Goal: Communication & Community: Participate in discussion

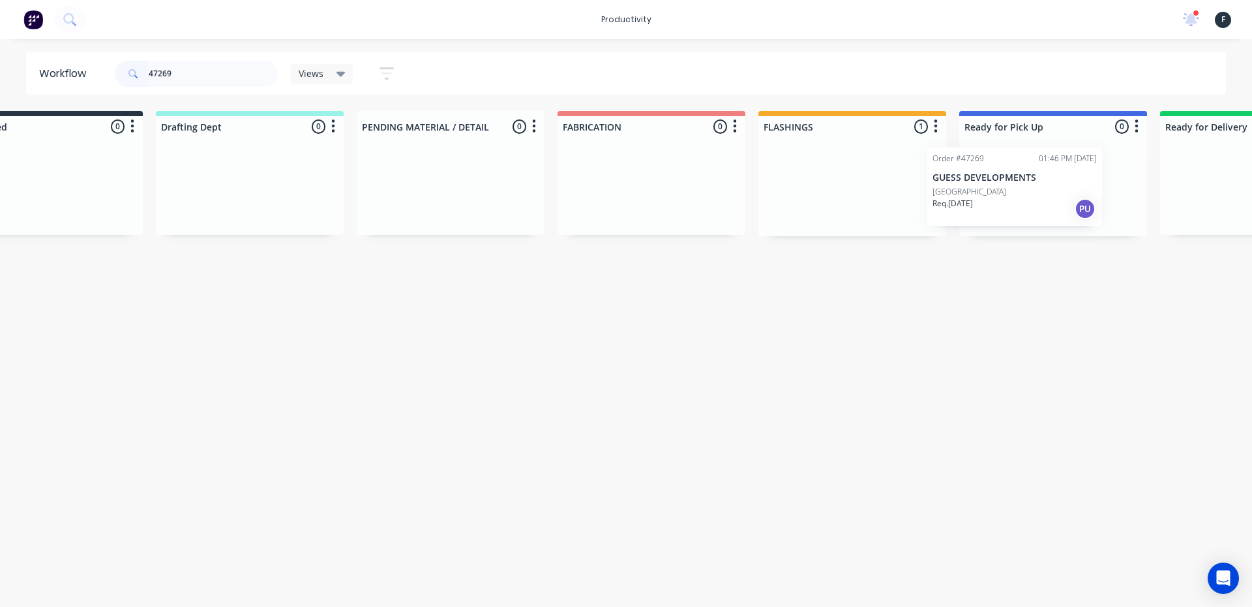
drag, startPoint x: 857, startPoint y: 196, endPoint x: 959, endPoint y: 196, distance: 101.8
click at [959, 196] on div "Submitted 0 Sort By Created date Required date Order number Customer name Most …" at bounding box center [1004, 173] width 2175 height 125
type input "47269"
click at [982, 195] on p "[GEOGRAPHIC_DATA]" at bounding box center [1002, 192] width 74 height 12
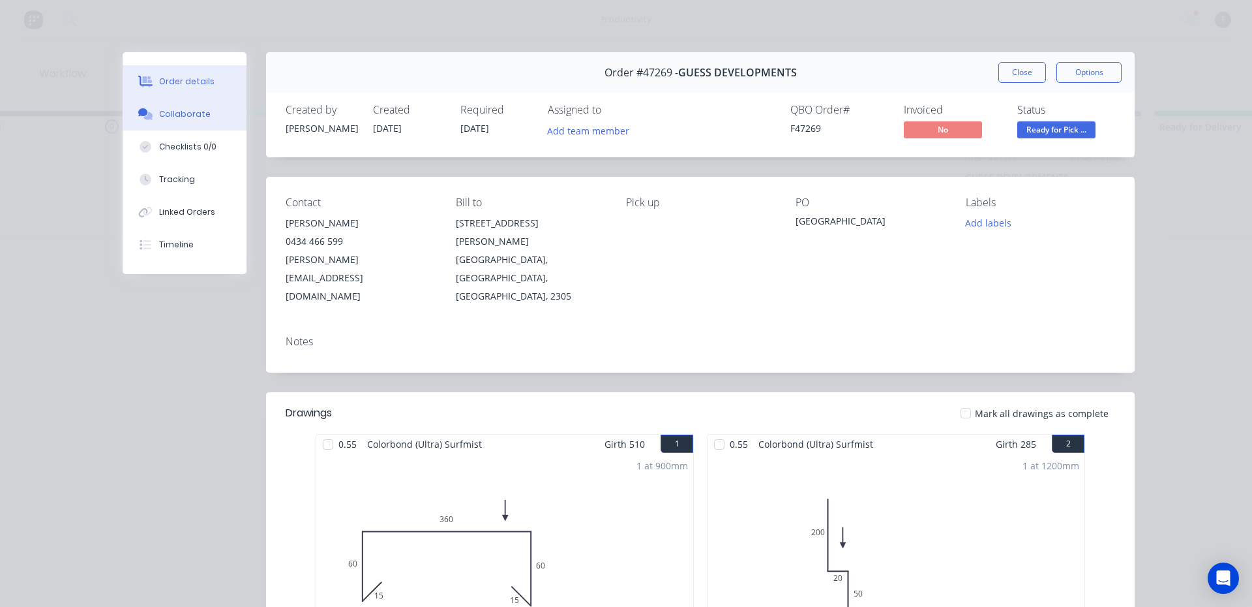
click at [172, 120] on button "Collaborate" at bounding box center [185, 114] width 124 height 33
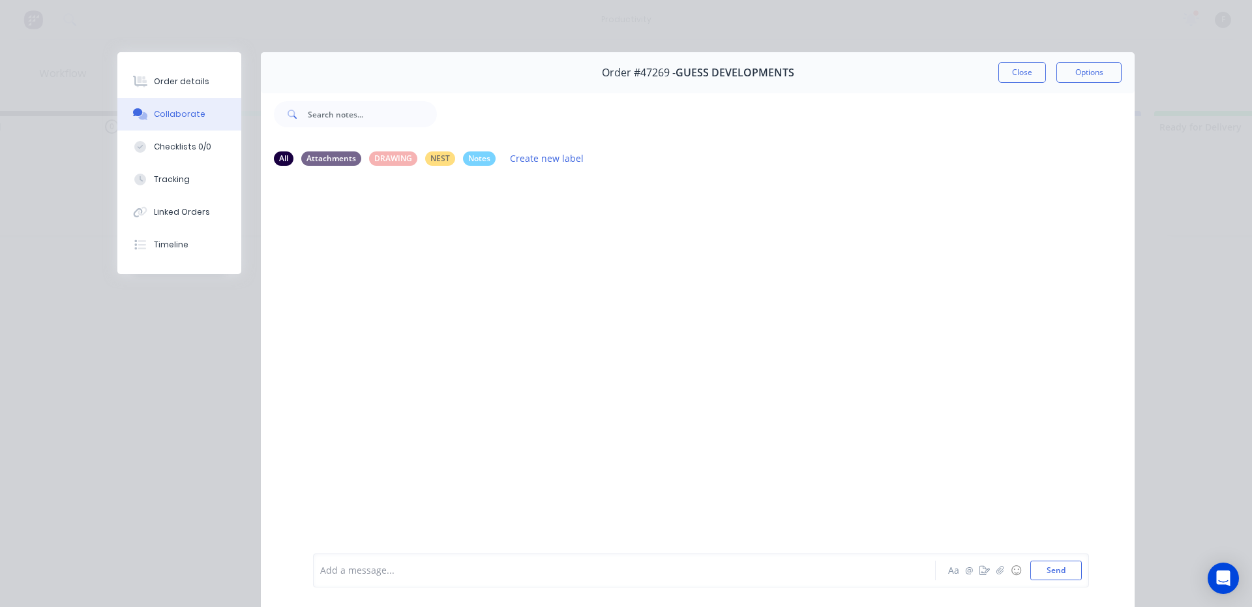
click at [421, 571] on div at bounding box center [606, 571] width 571 height 14
click at [1019, 70] on button "Close" at bounding box center [1023, 72] width 48 height 21
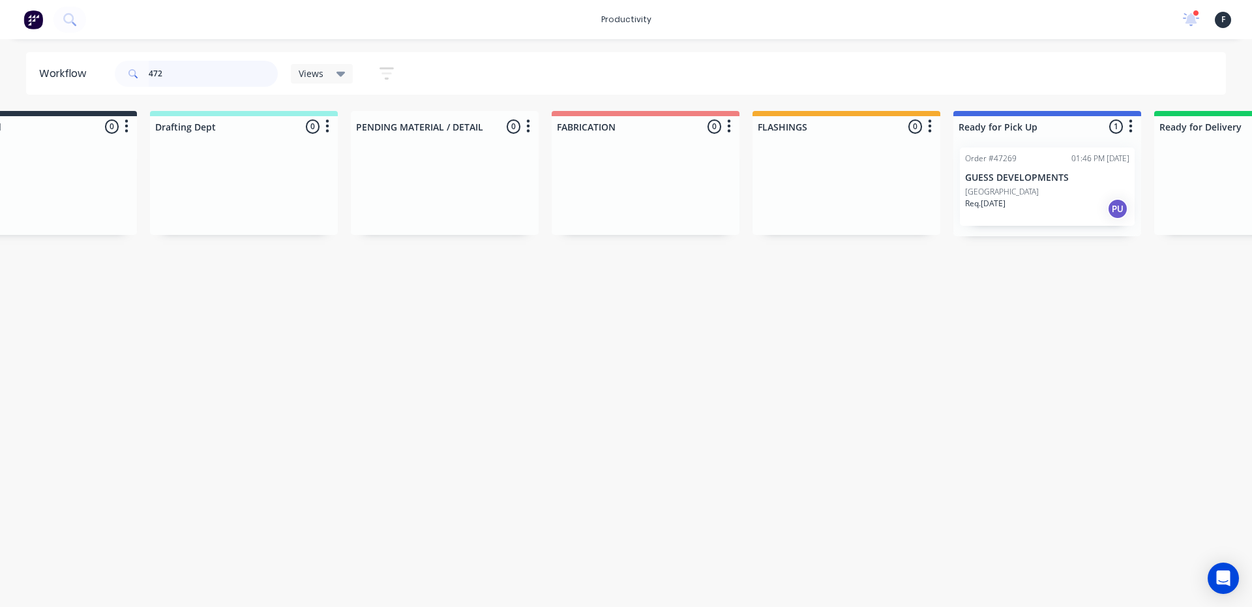
scroll to position [0, 0]
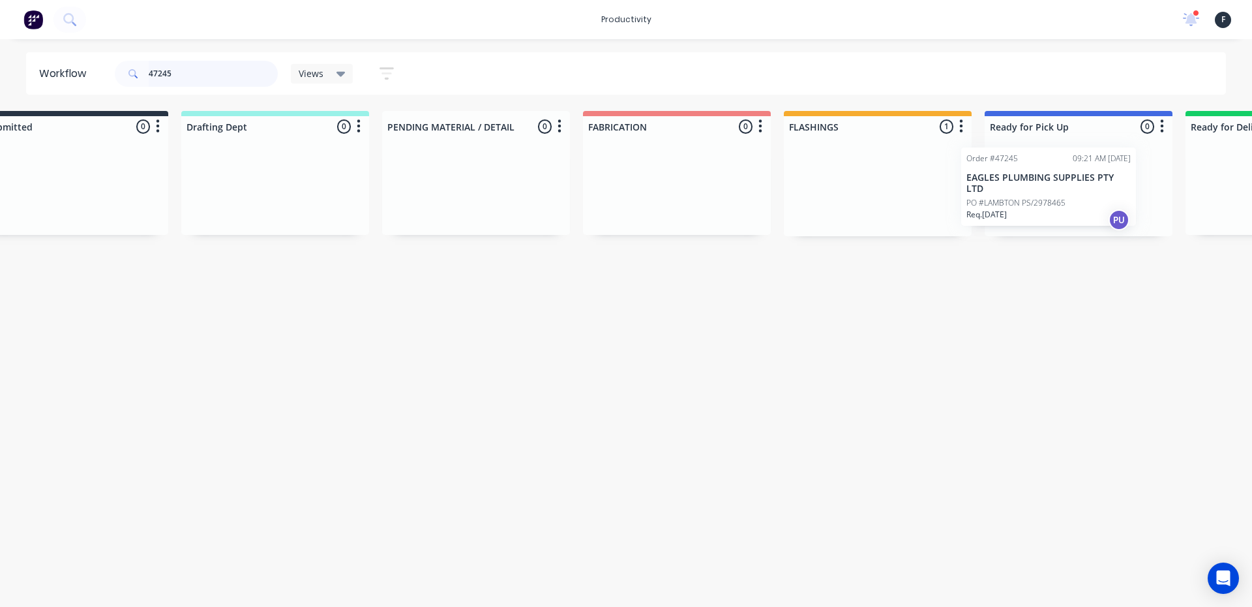
drag, startPoint x: 914, startPoint y: 194, endPoint x: 1045, endPoint y: 194, distance: 131.1
click at [1045, 194] on div "Submitted 0 Sort By Created date Required date Order number Customer name Most …" at bounding box center [1030, 173] width 2175 height 125
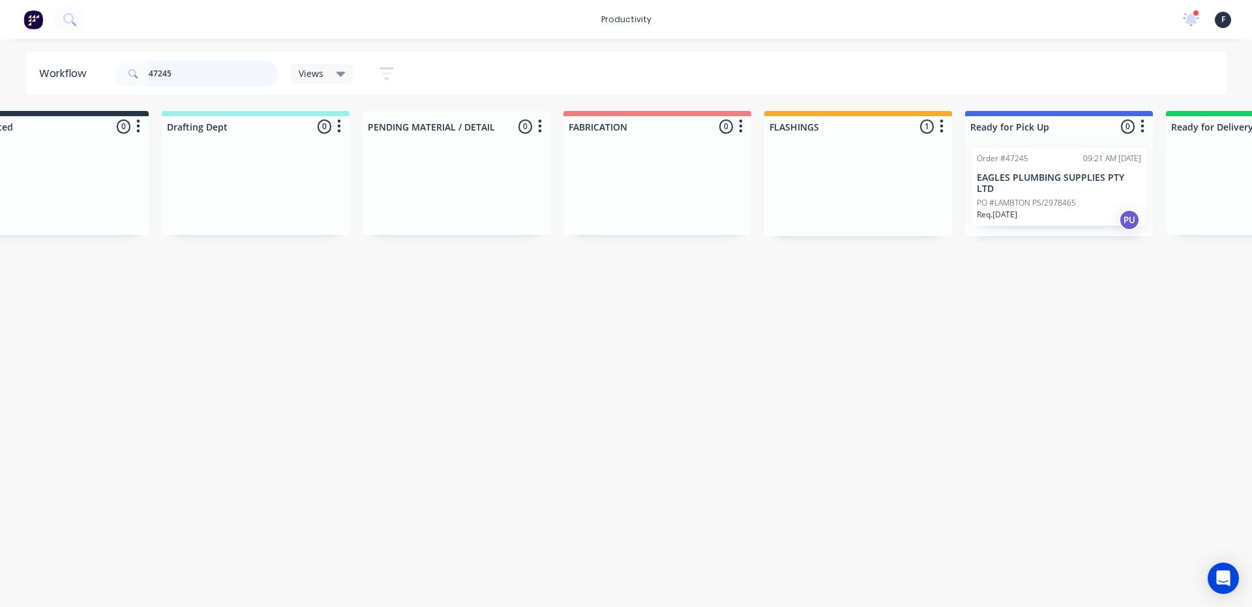
type input "47245"
click at [1045, 194] on div at bounding box center [1059, 186] width 188 height 99
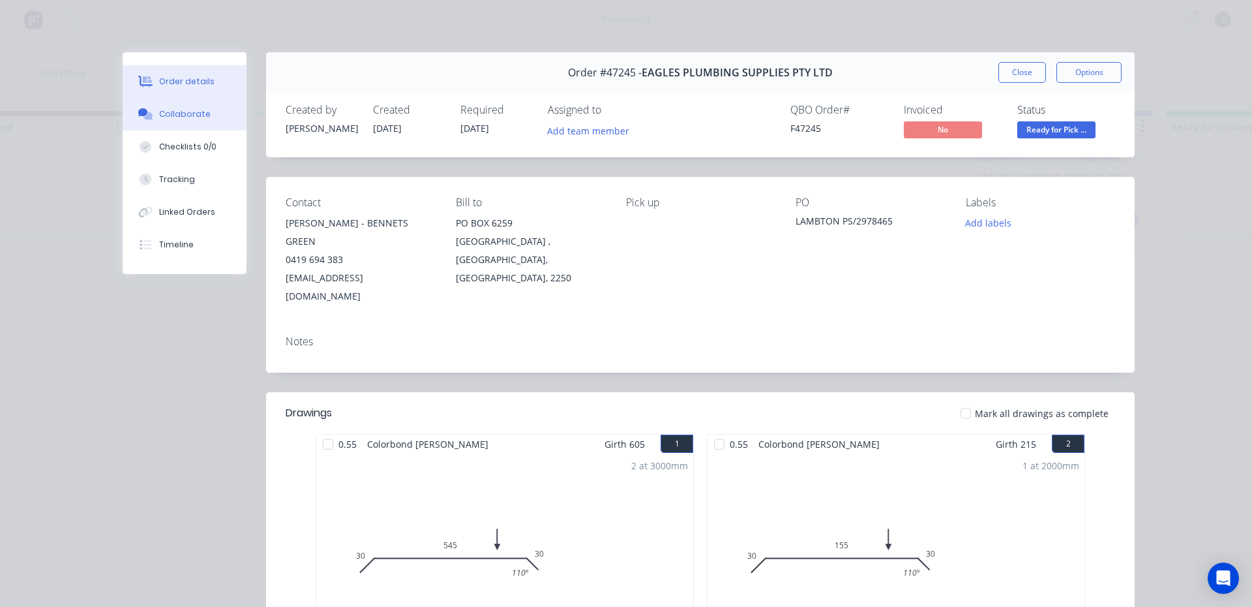
click at [187, 116] on div "Collaborate" at bounding box center [185, 114] width 52 height 12
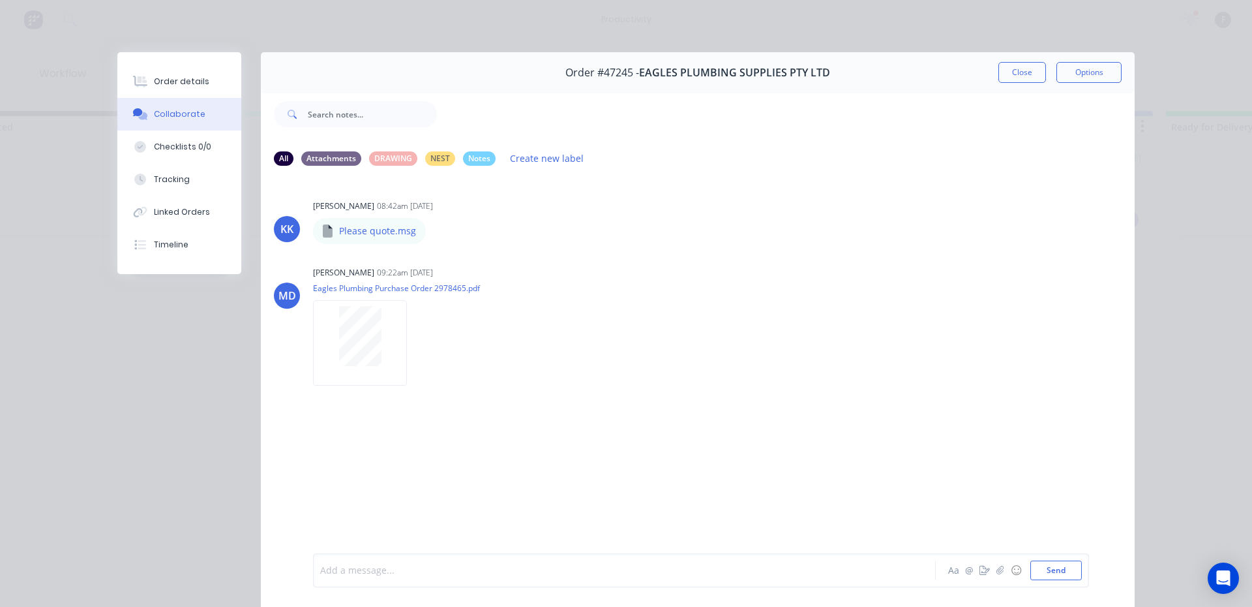
click at [383, 569] on div at bounding box center [606, 571] width 571 height 14
click at [1018, 79] on button "Close" at bounding box center [1023, 72] width 48 height 21
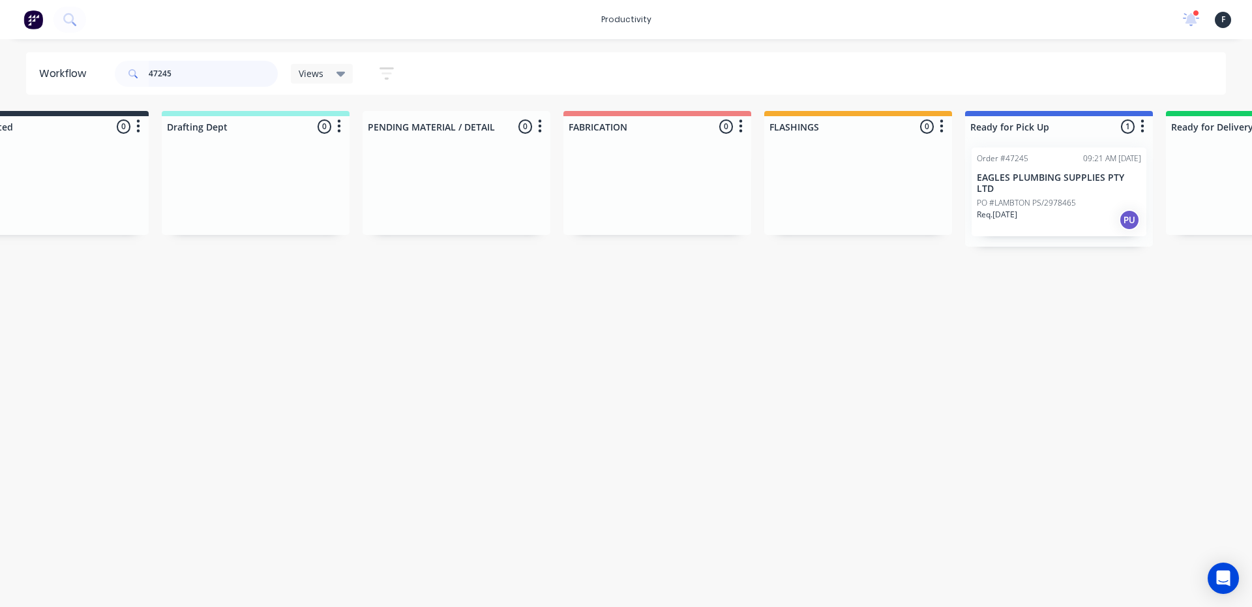
click at [224, 74] on input "47245" at bounding box center [213, 74] width 129 height 26
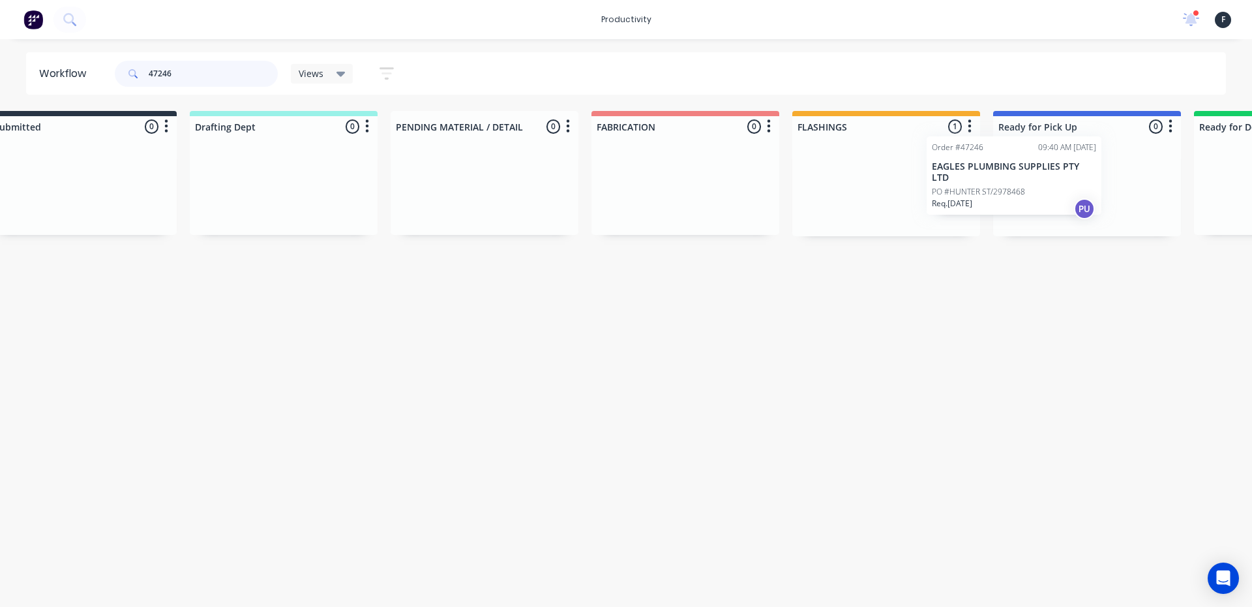
scroll to position [0, 53]
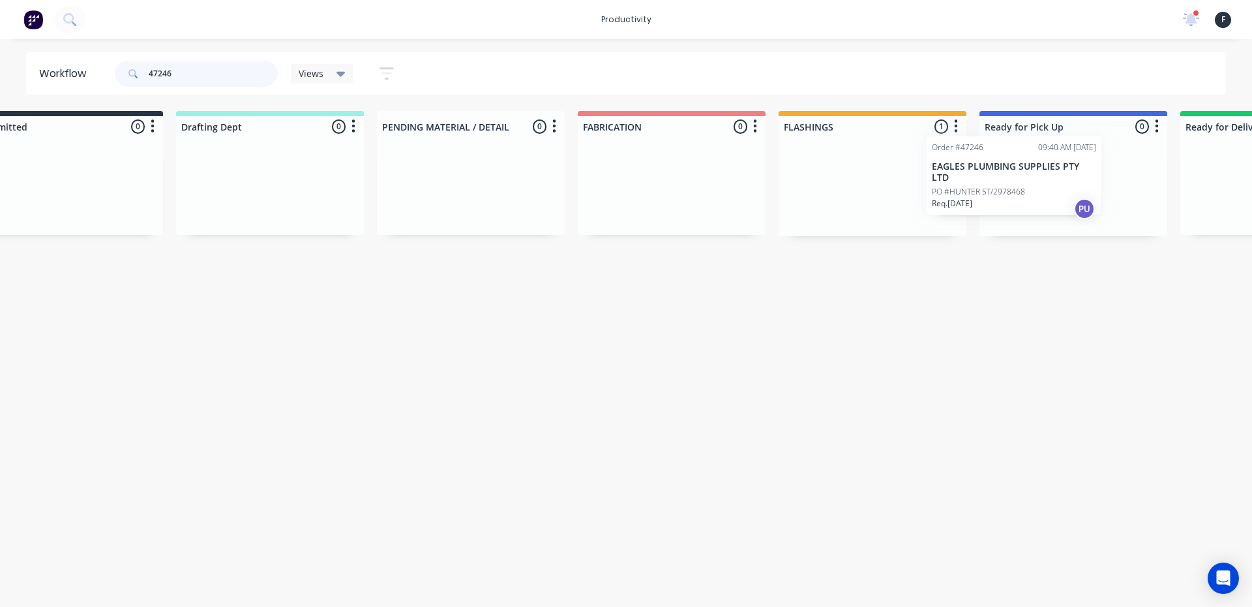
drag, startPoint x: 864, startPoint y: 213, endPoint x: 958, endPoint y: 200, distance: 94.7
click at [958, 200] on div "Order #47246 09:40 AM [DATE] EAGLES PLUMBING SUPPLIES PTY LTD PO #HUNTER ST/297…" at bounding box center [873, 186] width 188 height 99
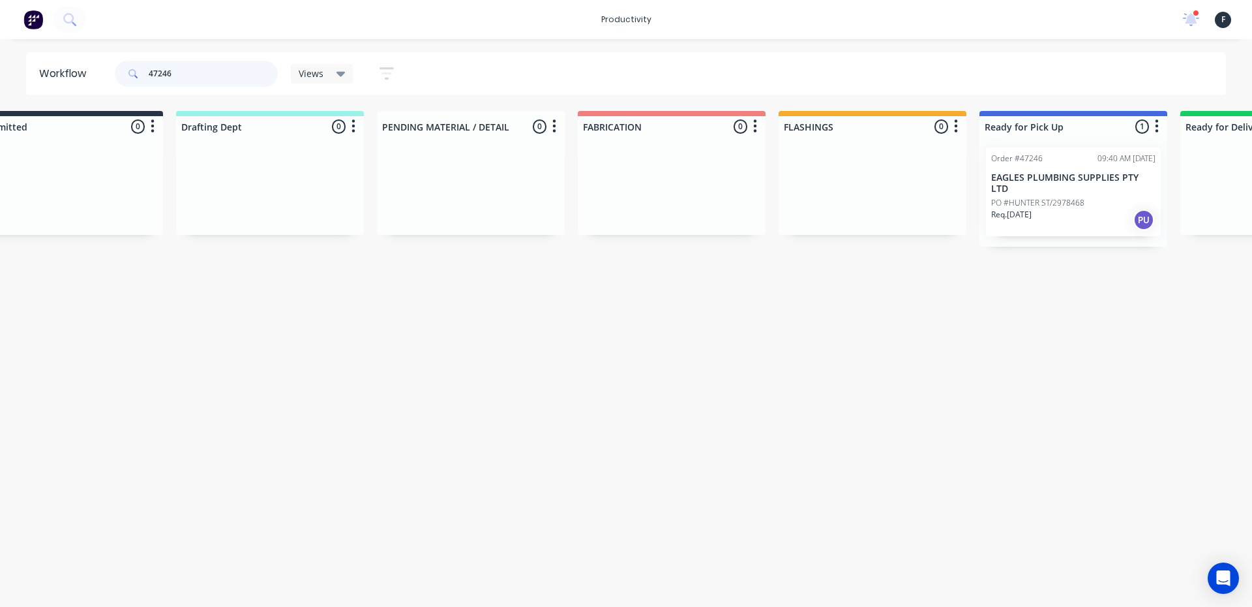
type input "47246"
click at [997, 197] on p "PO #HUNTER ST/2978468" at bounding box center [1037, 203] width 93 height 12
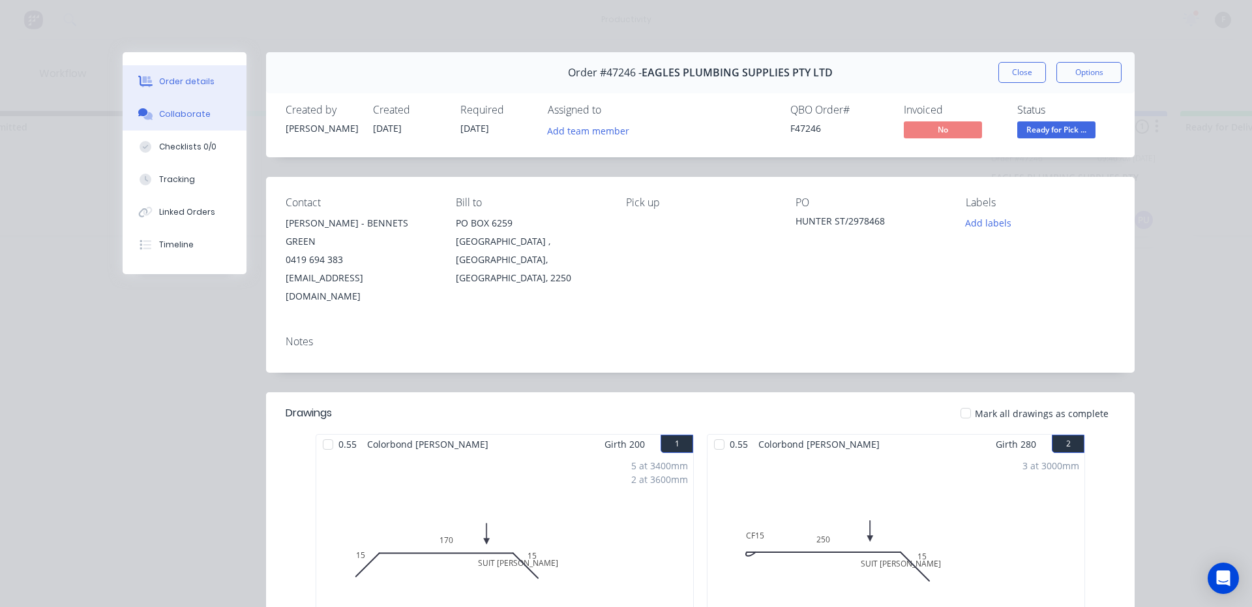
click at [174, 122] on button "Collaborate" at bounding box center [185, 114] width 124 height 33
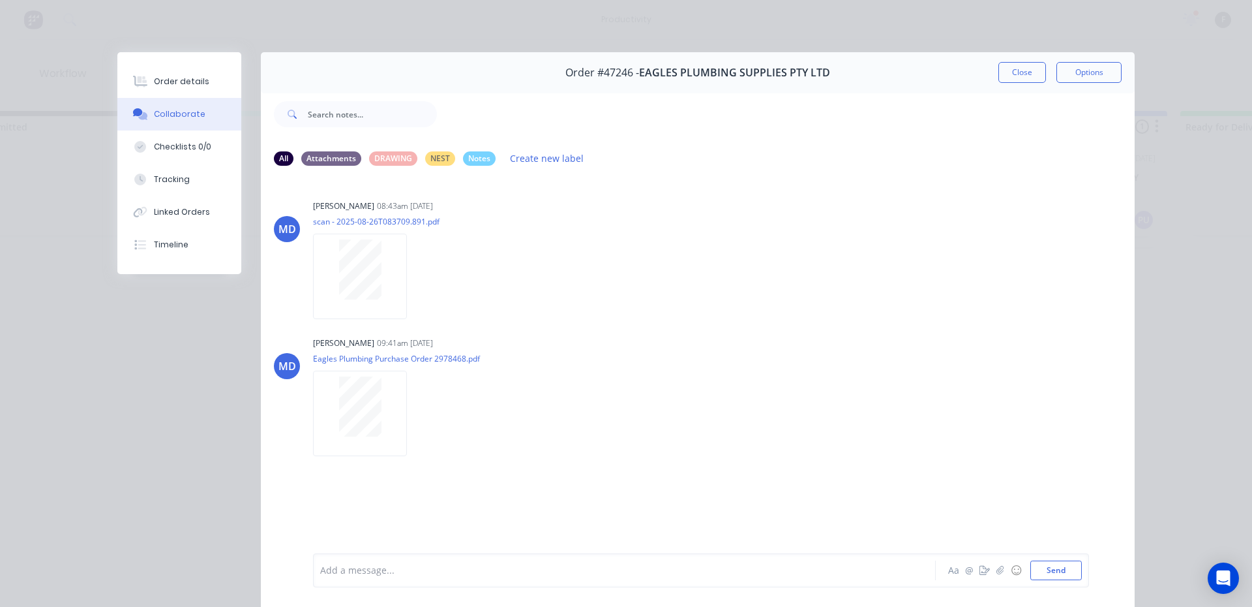
click at [367, 571] on div at bounding box center [606, 571] width 571 height 14
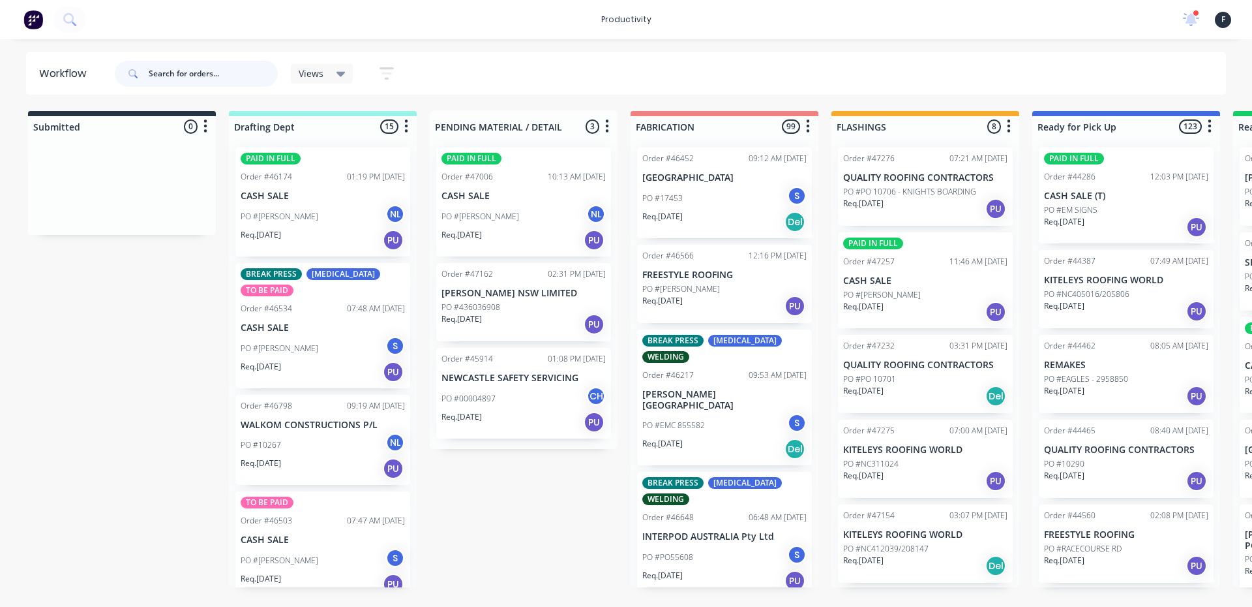
click at [189, 70] on input "text" at bounding box center [213, 74] width 129 height 26
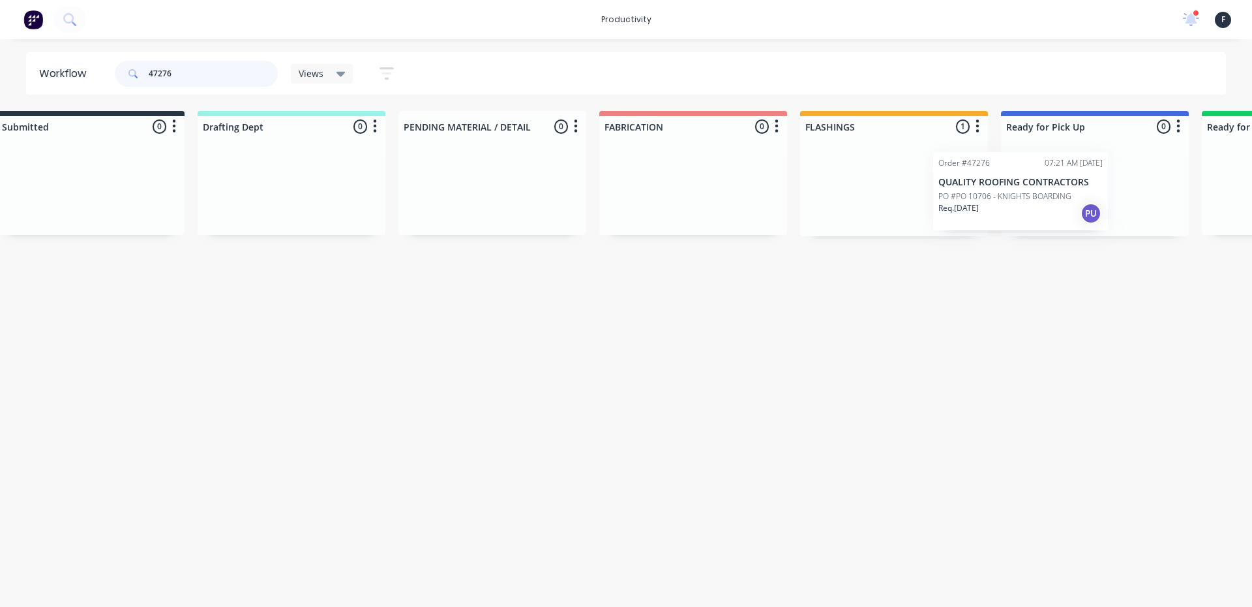
scroll to position [0, 55]
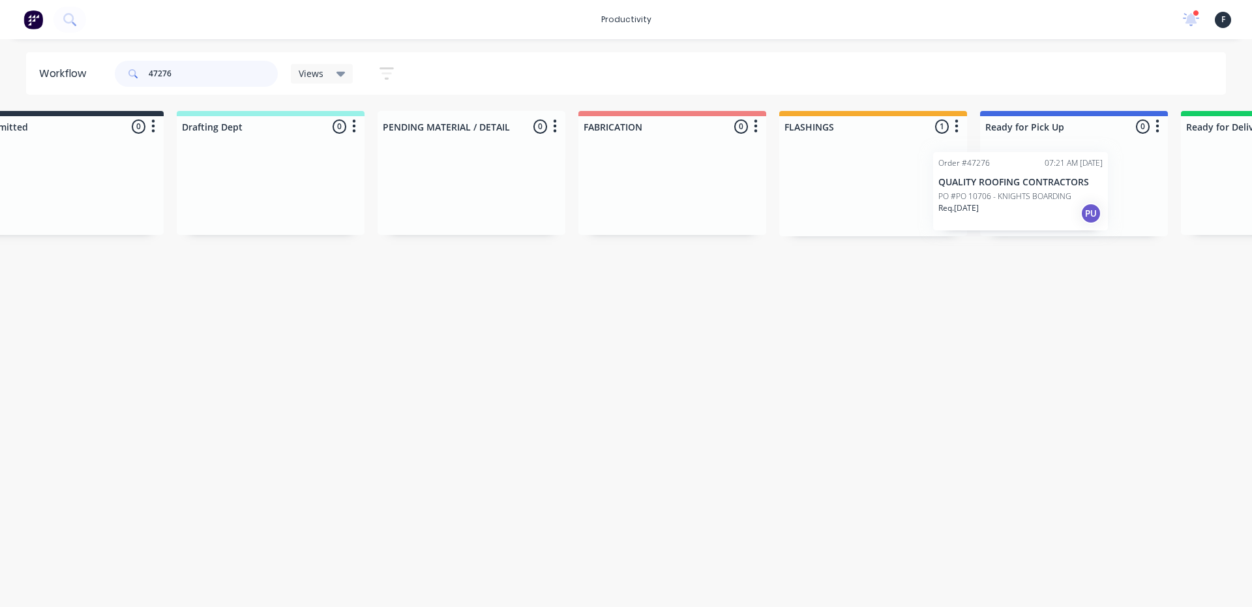
drag, startPoint x: 876, startPoint y: 194, endPoint x: 975, endPoint y: 198, distance: 98.6
click at [975, 198] on div "Submitted 0 Sort By Created date Required date Order number Customer name Most …" at bounding box center [1024, 173] width 2175 height 125
type input "47276"
click at [1076, 205] on div "Req. 27/08/25 PU" at bounding box center [1072, 209] width 164 height 22
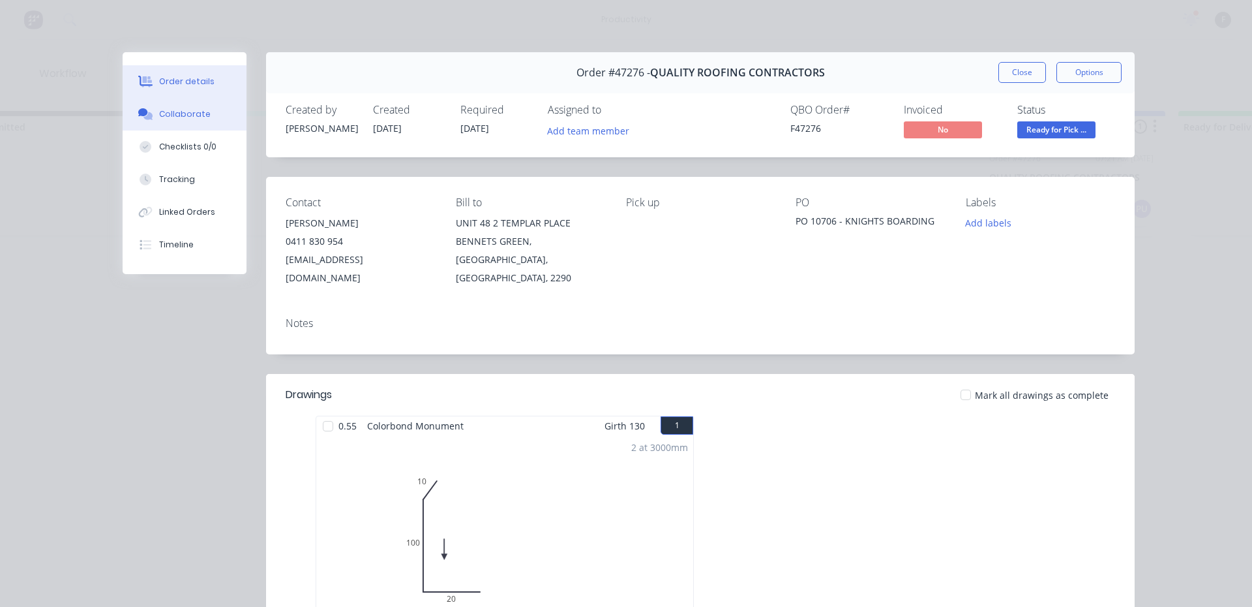
click at [217, 109] on button "Collaborate" at bounding box center [185, 114] width 124 height 33
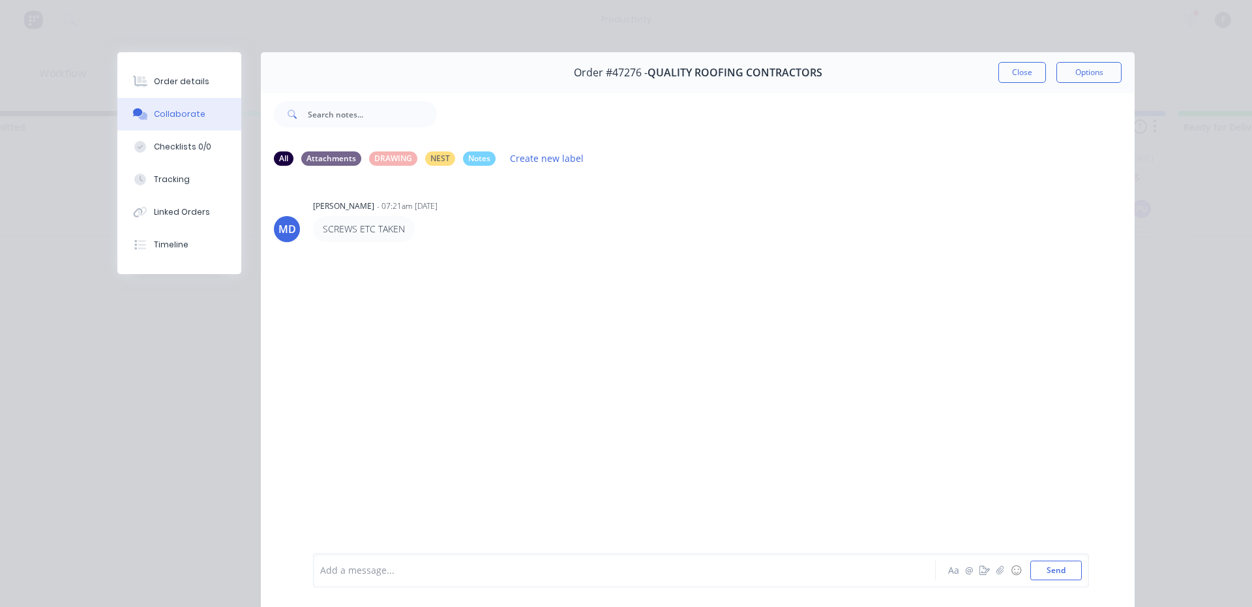
click at [363, 560] on div "Add a message... Aa @ ☺ Send" at bounding box center [701, 570] width 776 height 34
click at [365, 560] on div "Add a message..." at bounding box center [605, 570] width 571 height 20
